Goal: Task Accomplishment & Management: Manage account settings

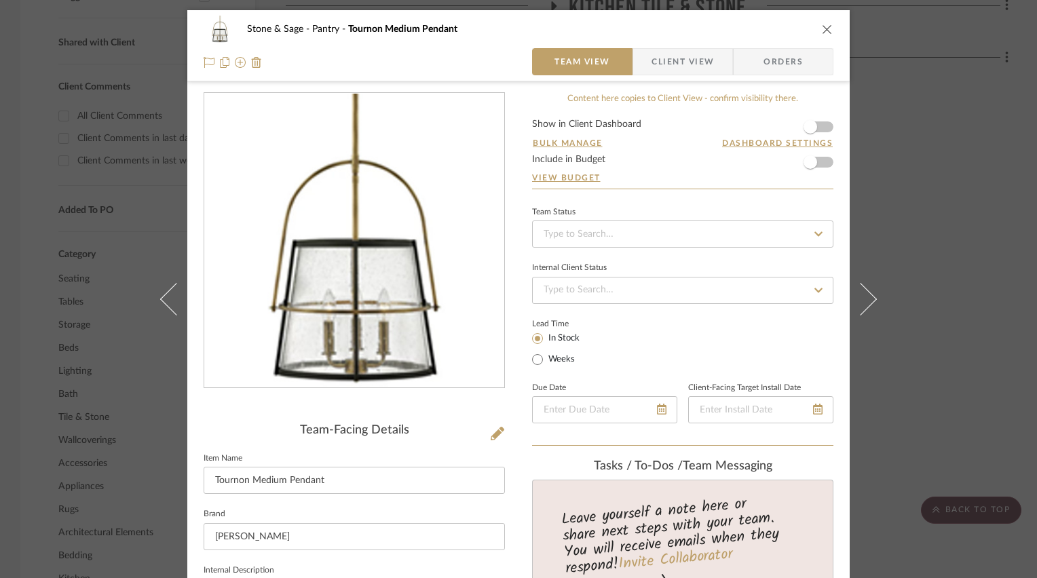
scroll to position [68, 0]
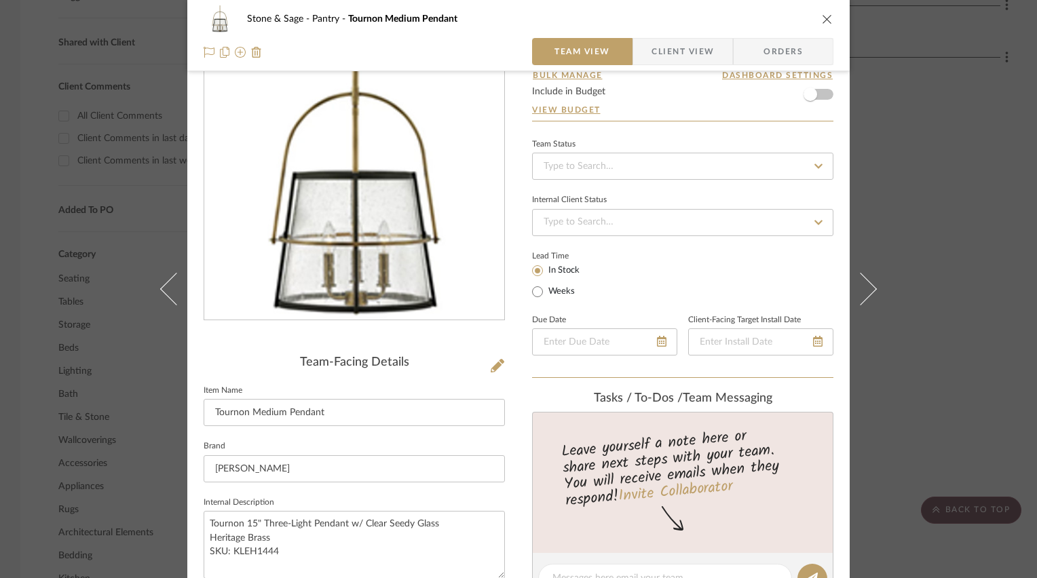
click at [822, 16] on icon "close" at bounding box center [827, 19] width 11 height 11
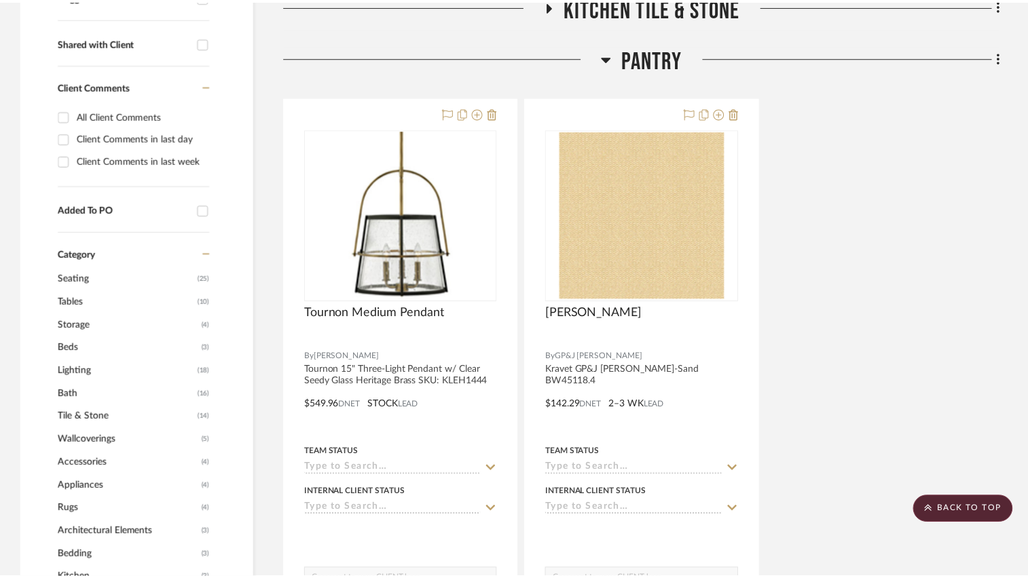
scroll to position [536, 0]
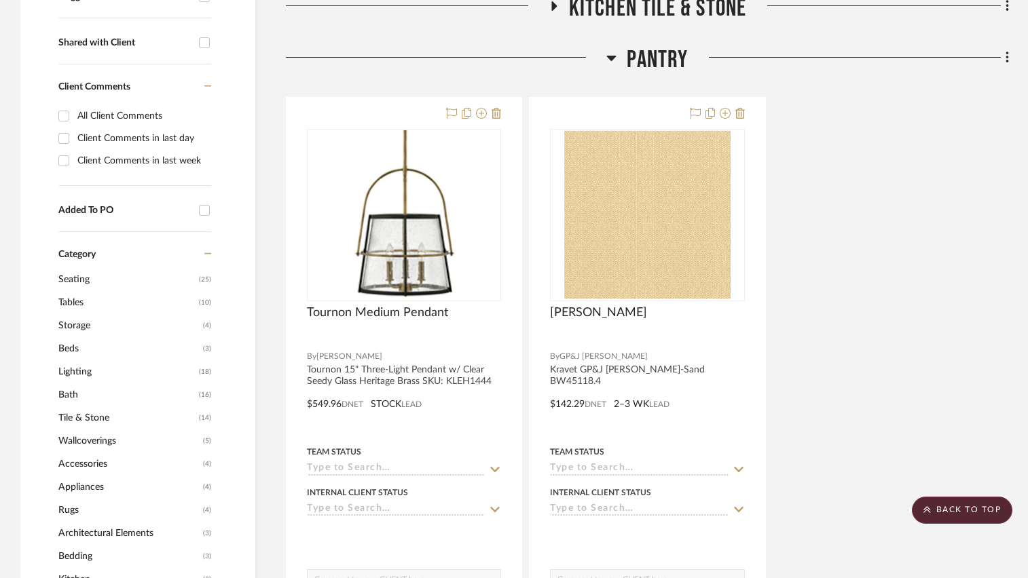
click at [610, 56] on icon at bounding box center [612, 58] width 10 height 5
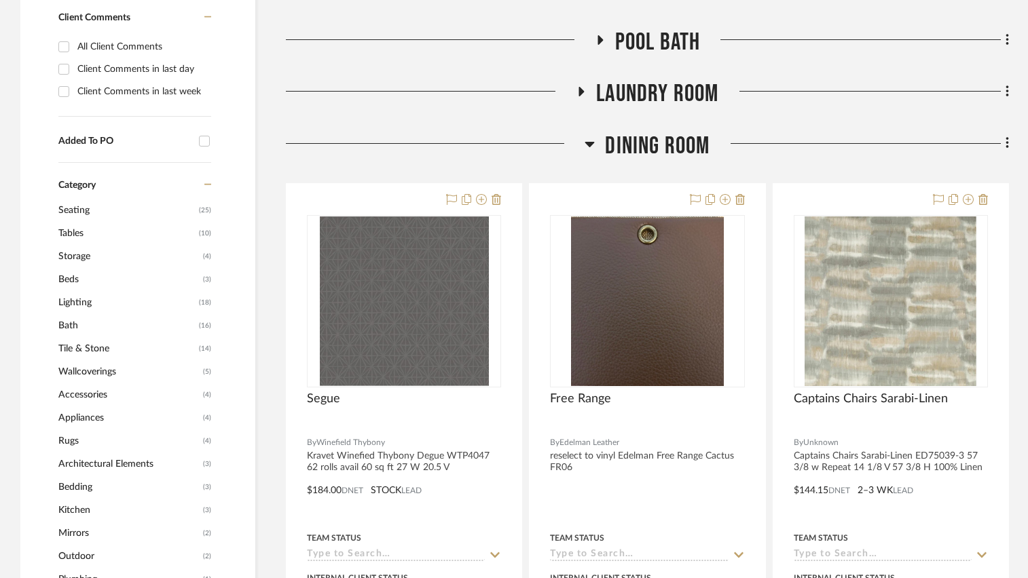
scroll to position [739, 0]
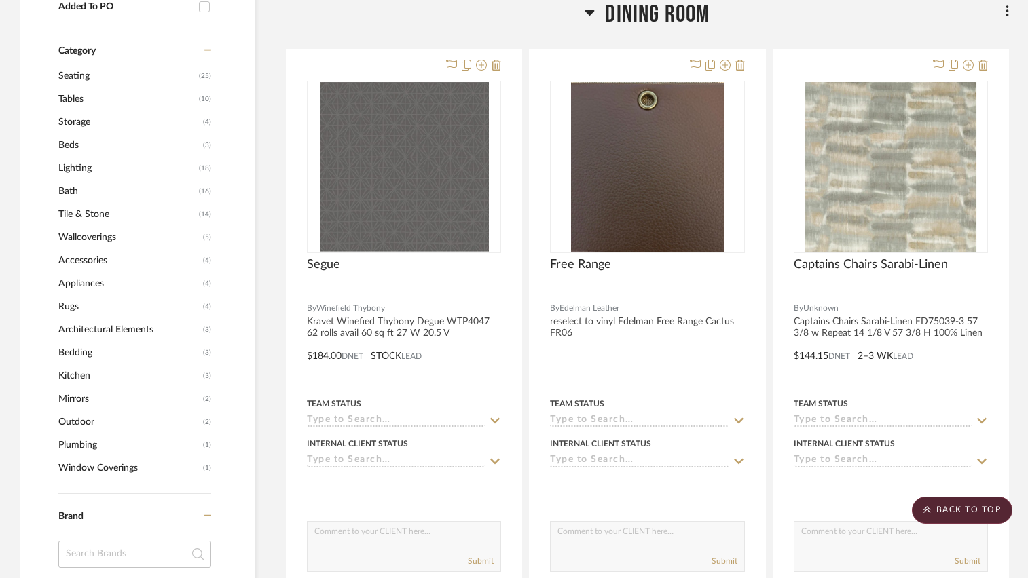
click at [587, 14] on icon at bounding box center [589, 12] width 10 height 16
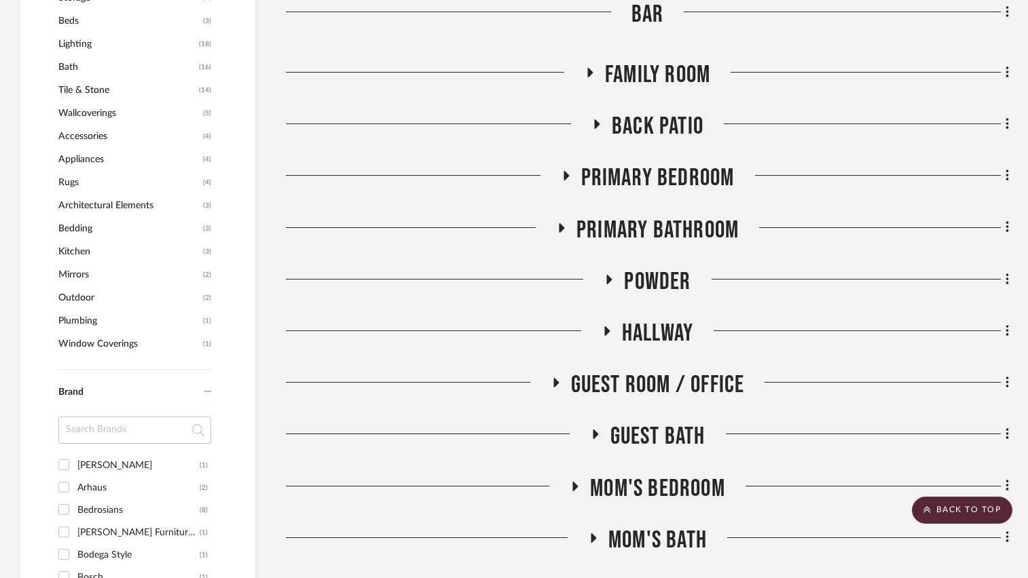
scroll to position [875, 0]
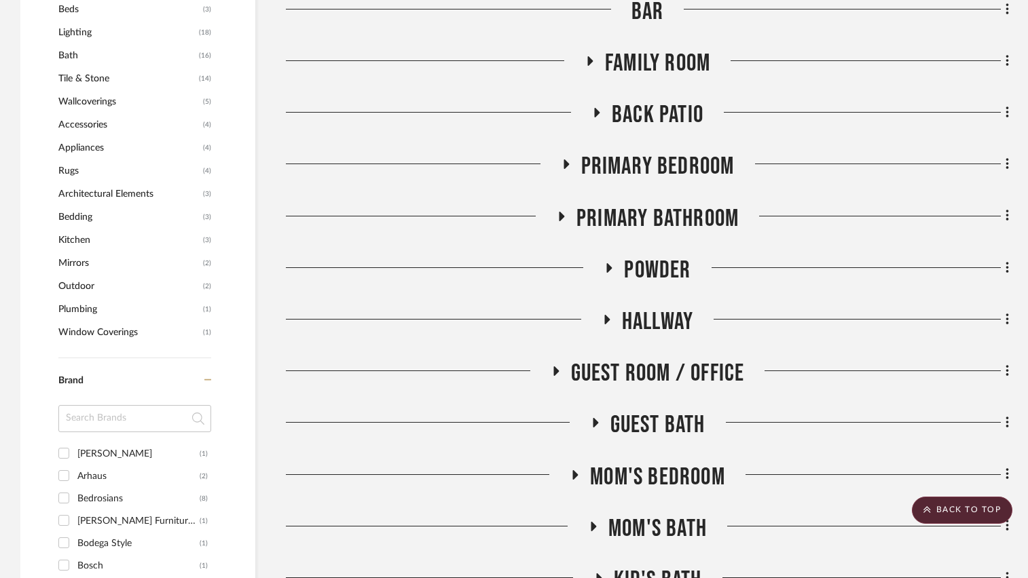
click at [609, 269] on icon at bounding box center [609, 268] width 5 height 10
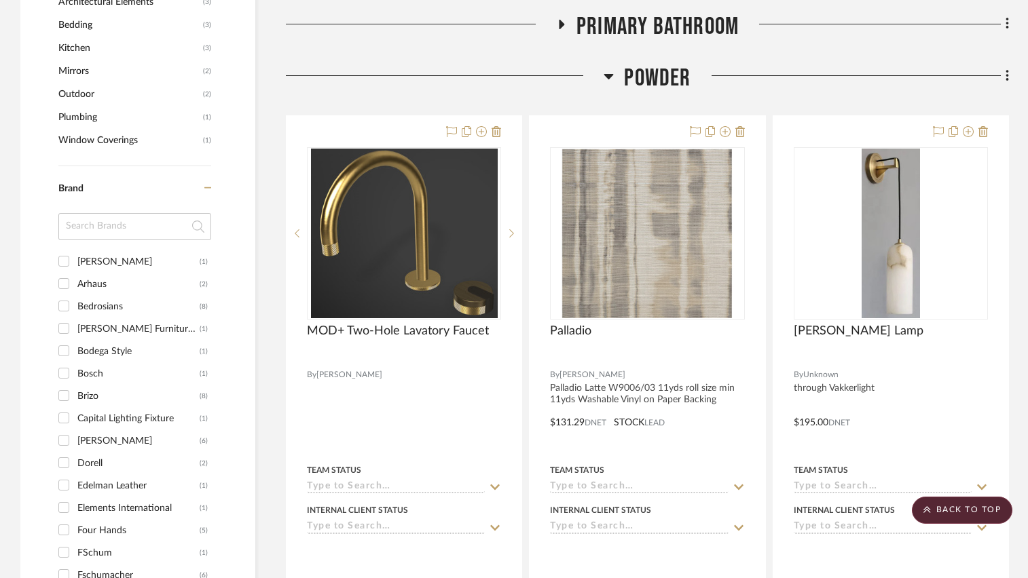
scroll to position [1079, 0]
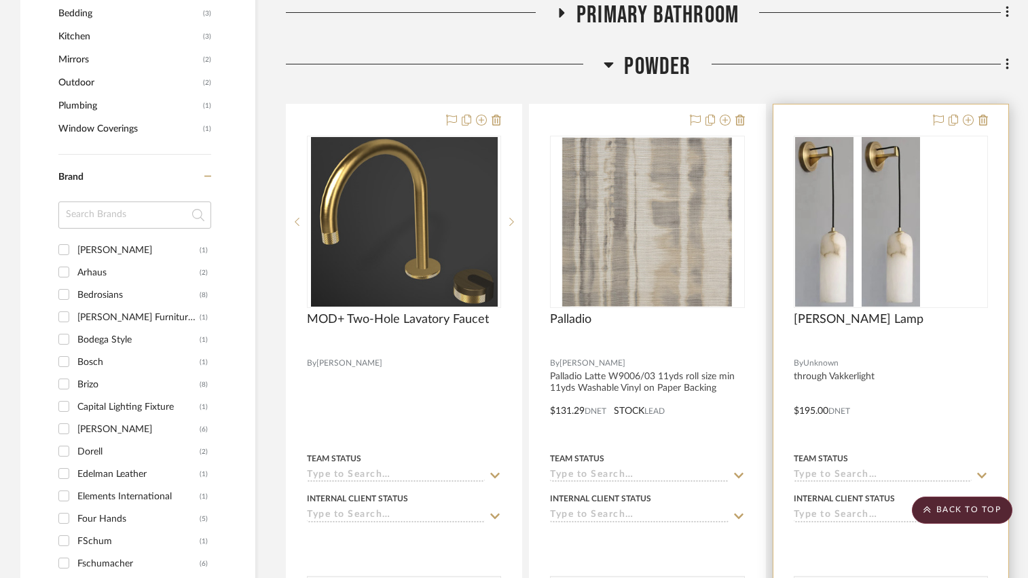
click at [854, 250] on div "0" at bounding box center [824, 221] width 60 height 171
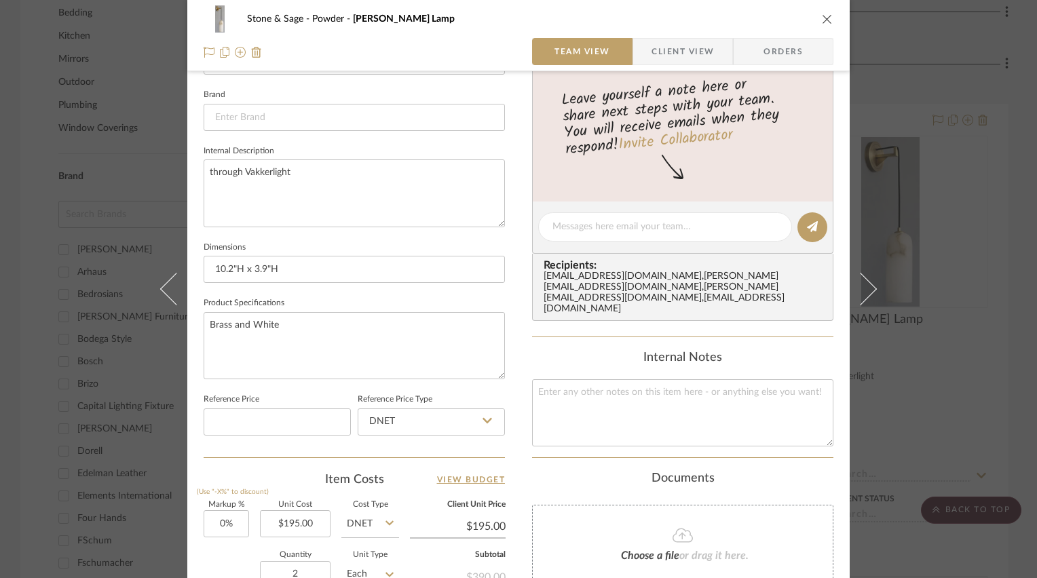
scroll to position [408, 0]
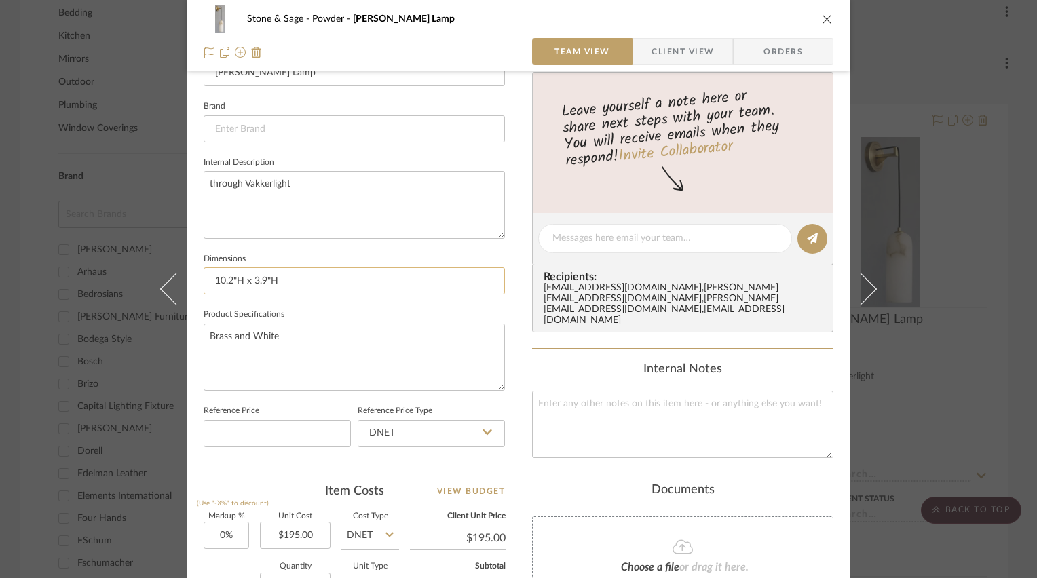
click at [354, 279] on input "10.2"H x 3.9"H" at bounding box center [354, 280] width 301 height 27
type input "10.2"H x 3.9"D"
click at [445, 250] on fieldset "Dimensions 10.2"H x 3.9"D" at bounding box center [354, 272] width 301 height 45
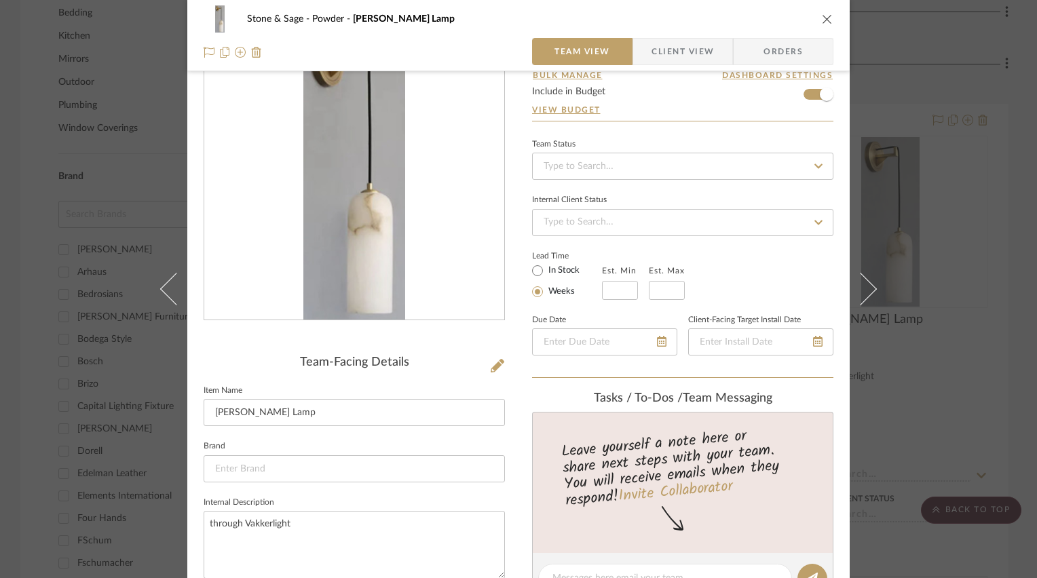
scroll to position [136, 0]
